Goal: Task Accomplishment & Management: Use online tool/utility

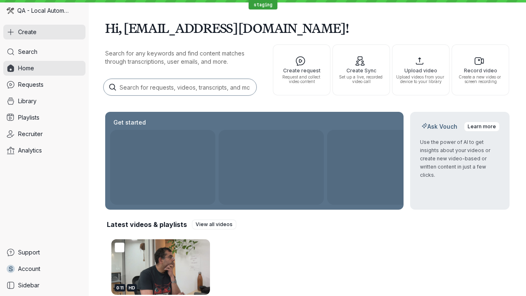
click at [44, 32] on button "Create" at bounding box center [44, 32] width 82 height 15
